Goal: Task Accomplishment & Management: Complete application form

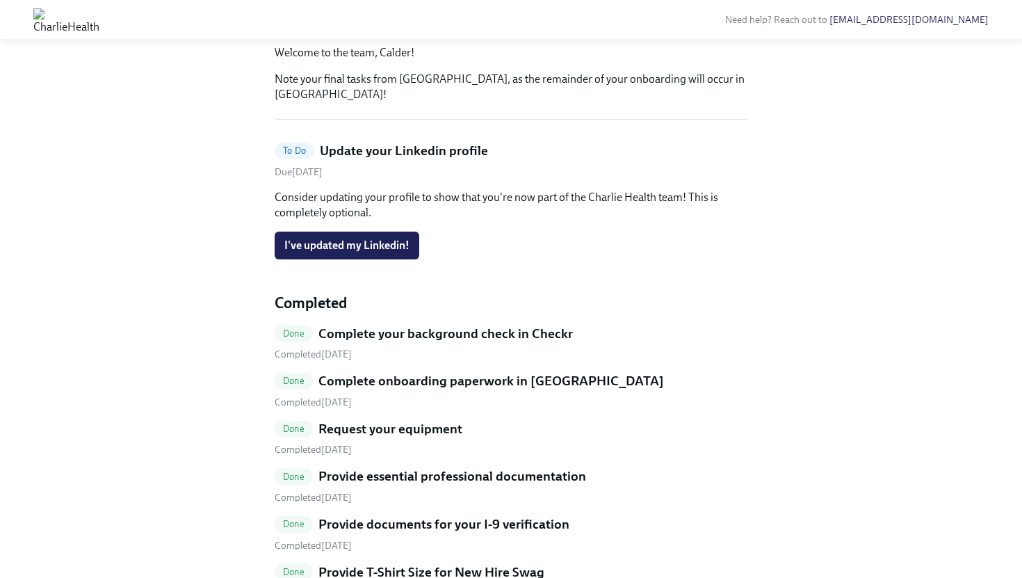
scroll to position [279, 0]
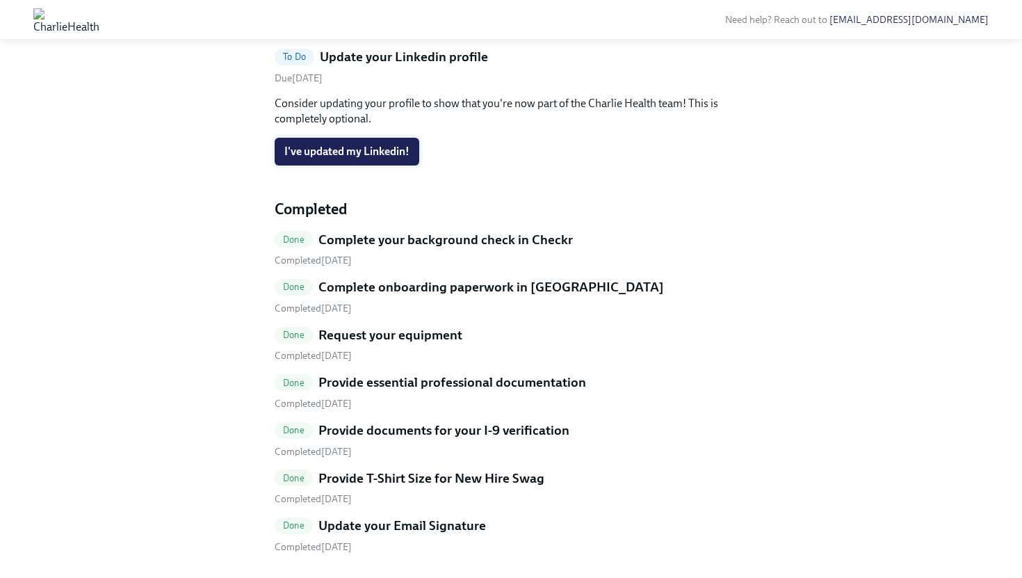
click at [371, 165] on button "I've updated my Linkedin!" at bounding box center [347, 152] width 145 height 28
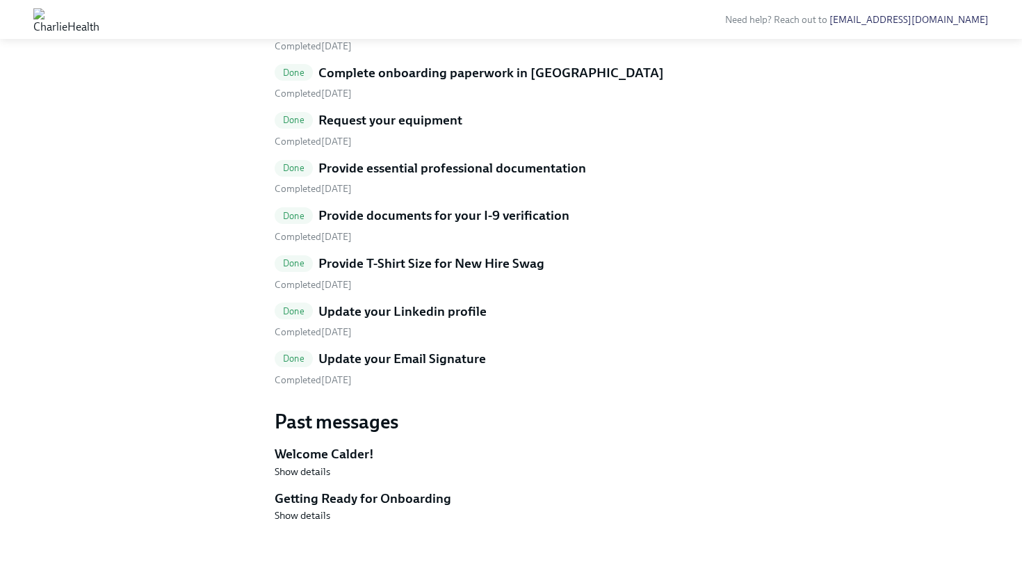
scroll to position [0, 0]
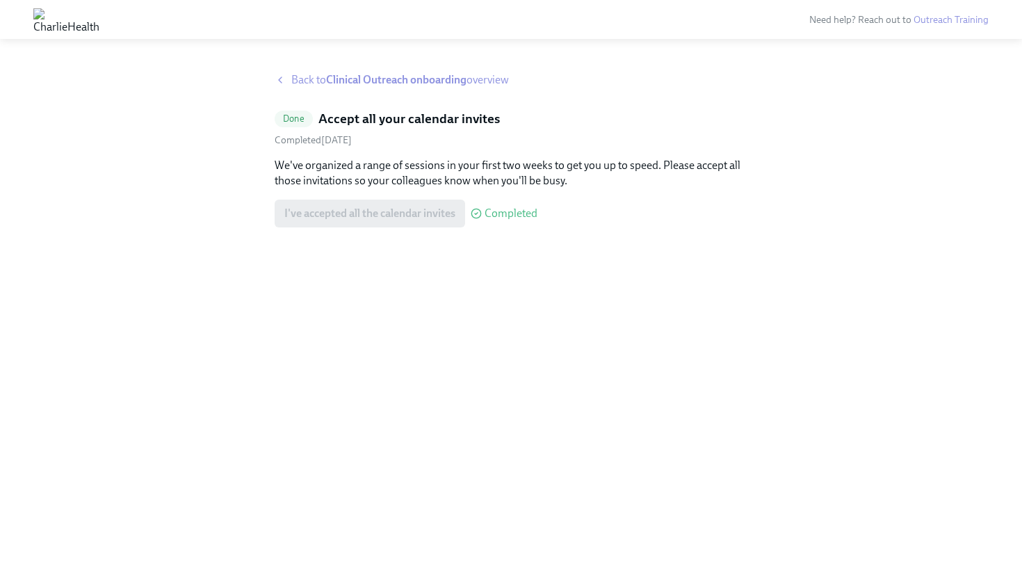
click at [287, 85] on div "Back to Clinical Outreach onboarding overview" at bounding box center [511, 79] width 473 height 15
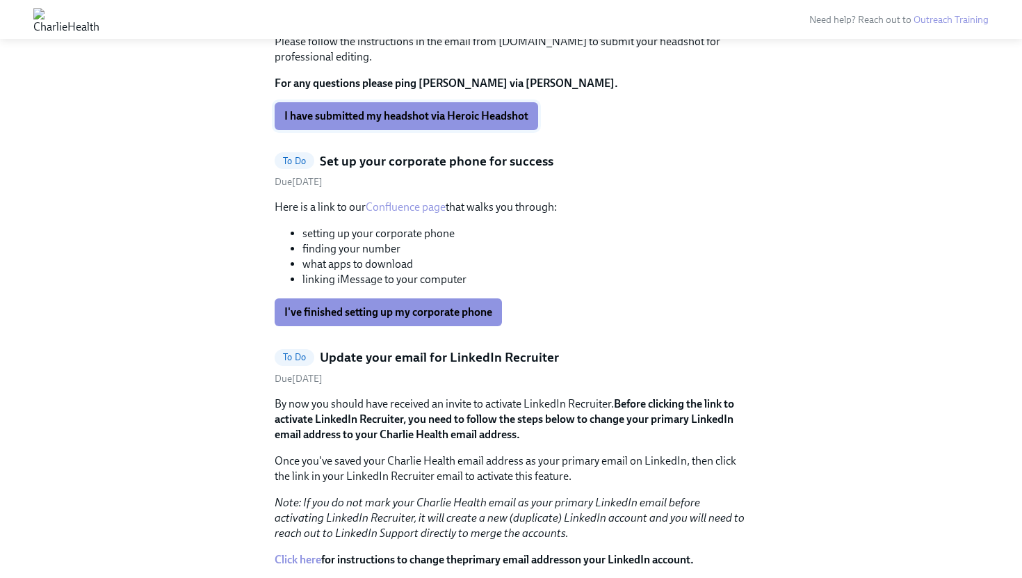
scroll to position [1901, 0]
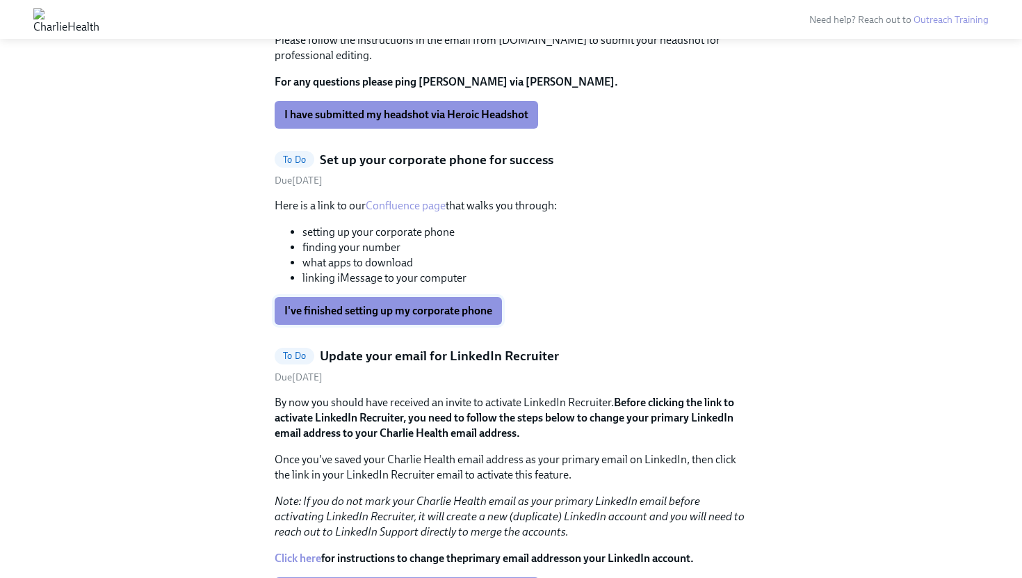
click at [385, 318] on span "I've finished setting up my corporate phone" at bounding box center [388, 311] width 208 height 14
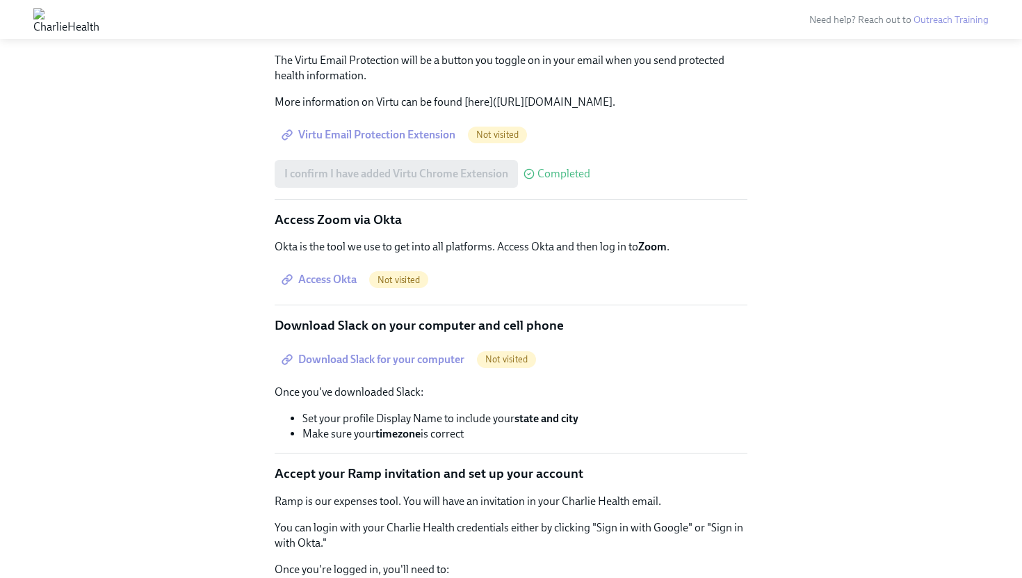
scroll to position [679, 0]
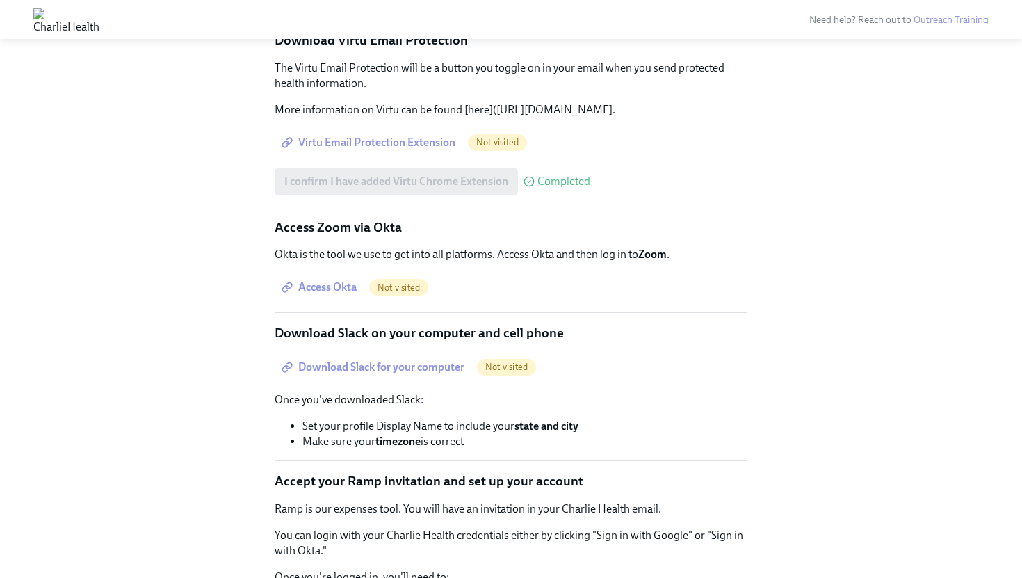
click at [336, 294] on span "Access Okta" at bounding box center [320, 287] width 72 height 14
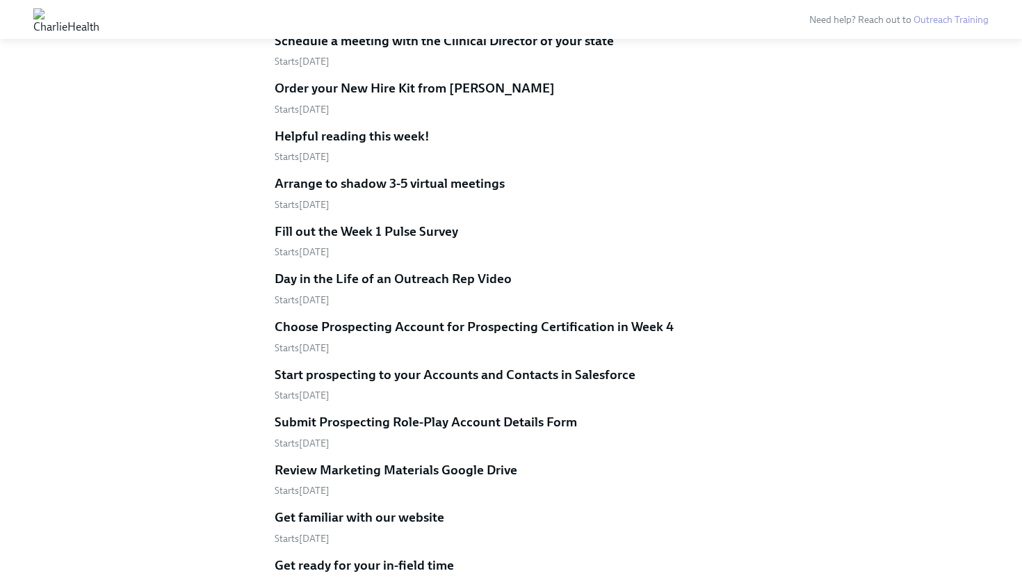
scroll to position [3265, 0]
